Goal: Find specific page/section: Find specific page/section

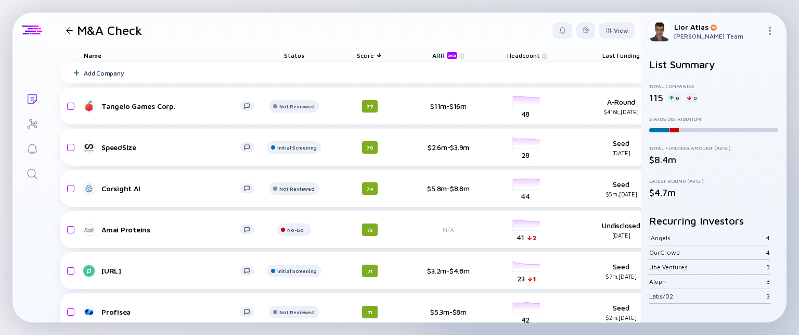
click at [28, 31] on div at bounding box center [32, 29] width 20 height 9
click at [33, 97] on icon "Lists" at bounding box center [32, 99] width 12 height 12
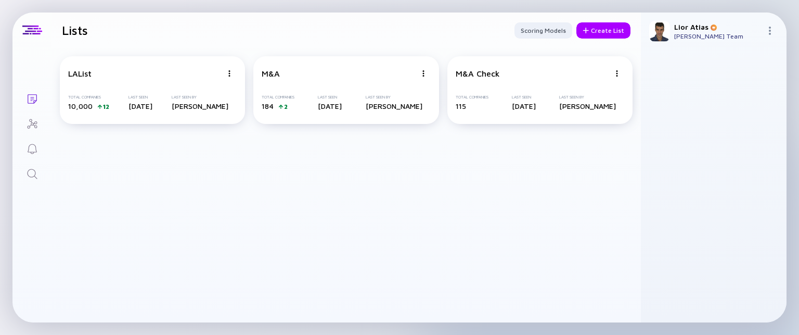
click at [30, 102] on icon "Lists" at bounding box center [32, 98] width 9 height 9
click at [30, 28] on div at bounding box center [32, 29] width 20 height 9
click at [23, 172] on link "Search" at bounding box center [31, 172] width 39 height 25
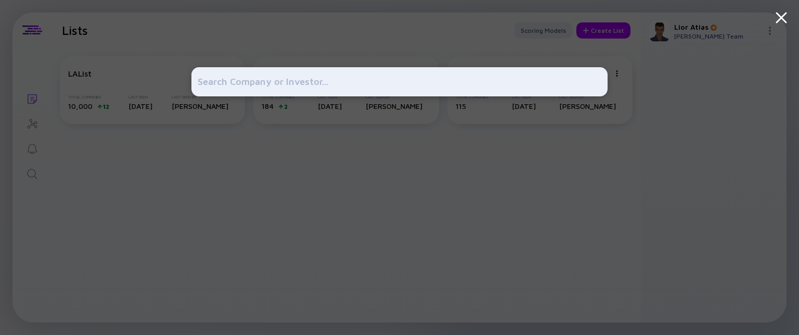
type input "א"
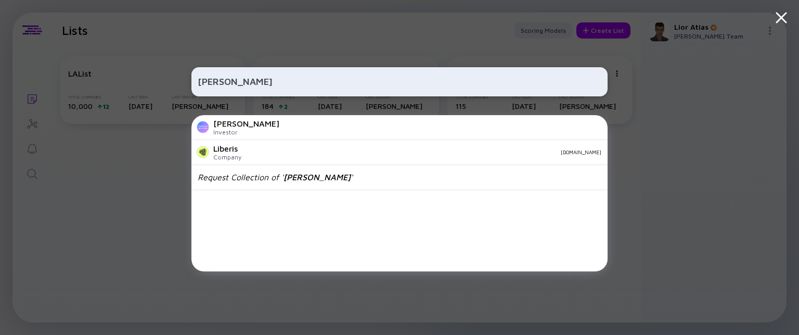
click at [222, 83] on input "tiberius" at bounding box center [400, 81] width 404 height 19
click at [306, 81] on input "tiberius" at bounding box center [400, 81] width 404 height 19
click at [308, 83] on input "tiberius" at bounding box center [400, 81] width 404 height 19
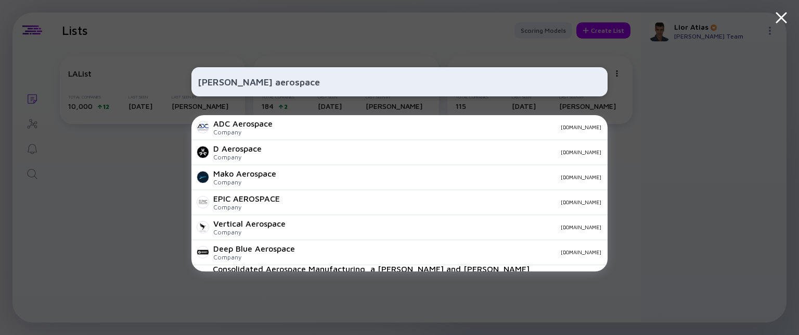
click at [285, 79] on input "cummings aerospace" at bounding box center [400, 81] width 404 height 19
type input "cummings"
